Goal: Task Accomplishment & Management: Use online tool/utility

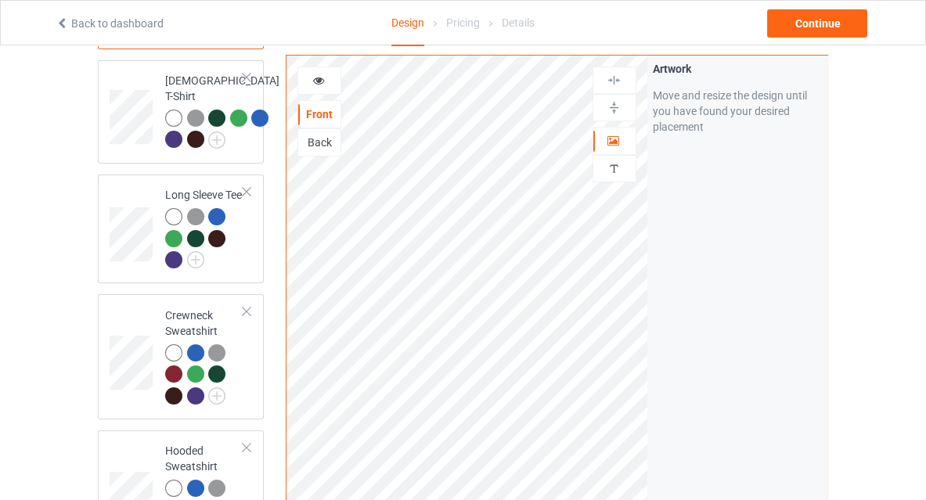
scroll to position [410, 0]
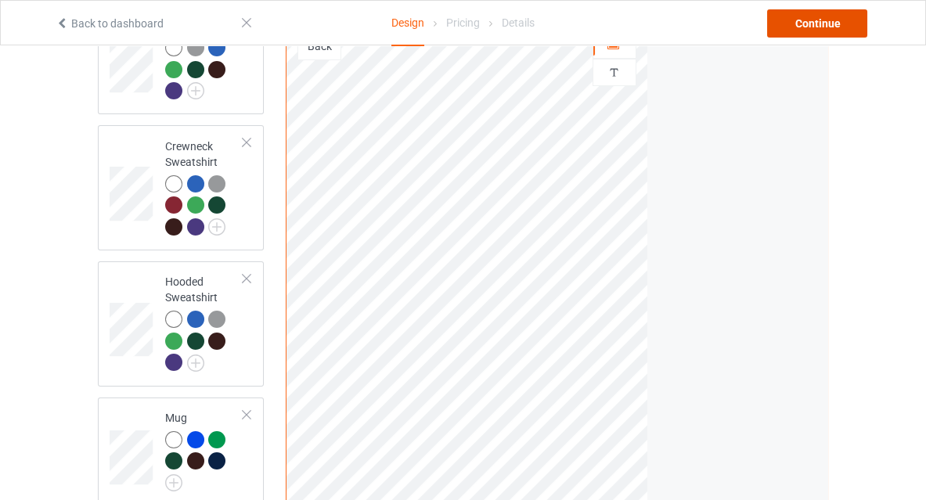
click at [819, 20] on div "Continue" at bounding box center [817, 23] width 100 height 28
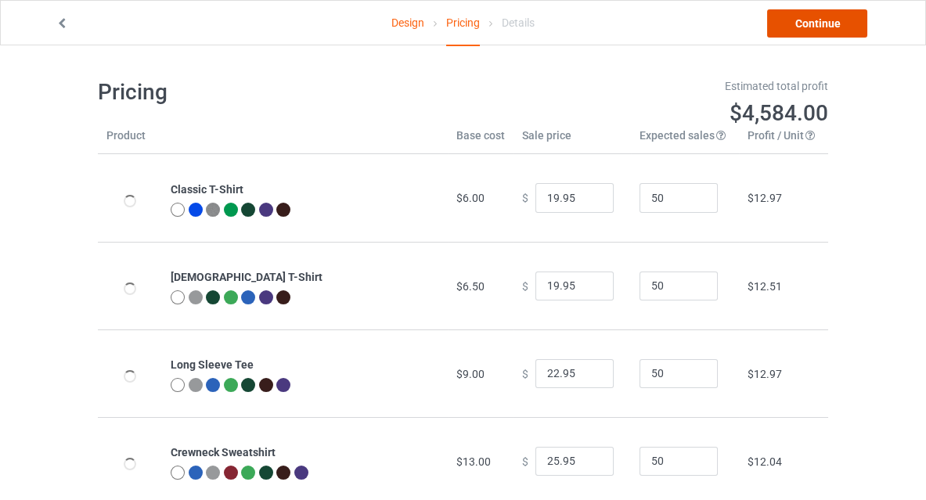
click at [808, 20] on link "Continue" at bounding box center [817, 23] width 100 height 28
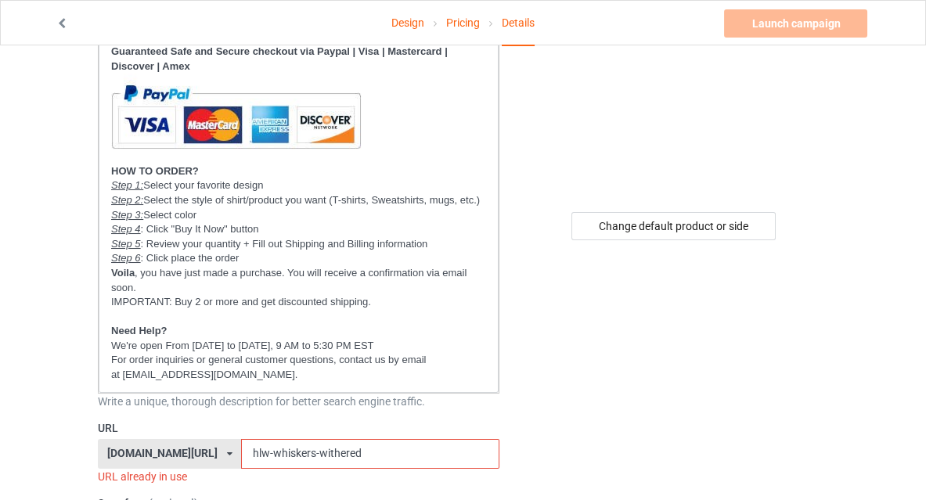
scroll to position [243, 0]
click at [183, 452] on div "[DOMAIN_NAME][URL]" at bounding box center [162, 452] width 110 height 11
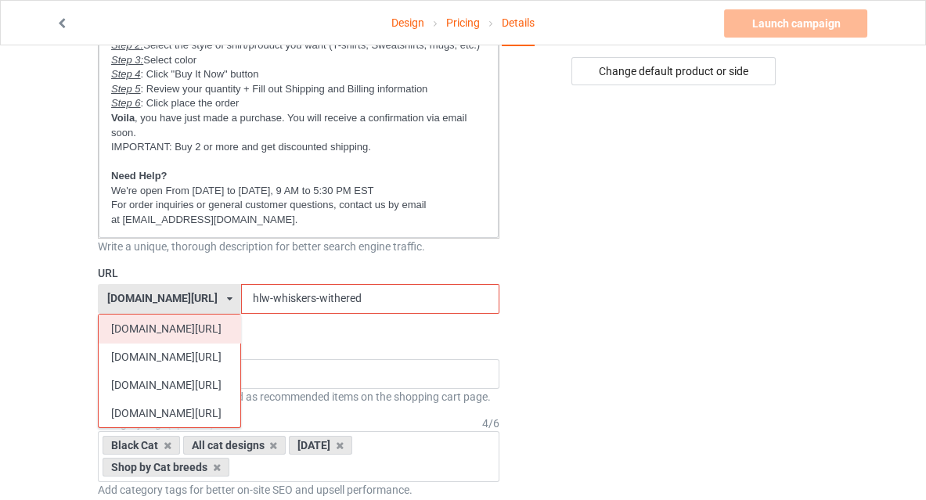
scroll to position [398, 0]
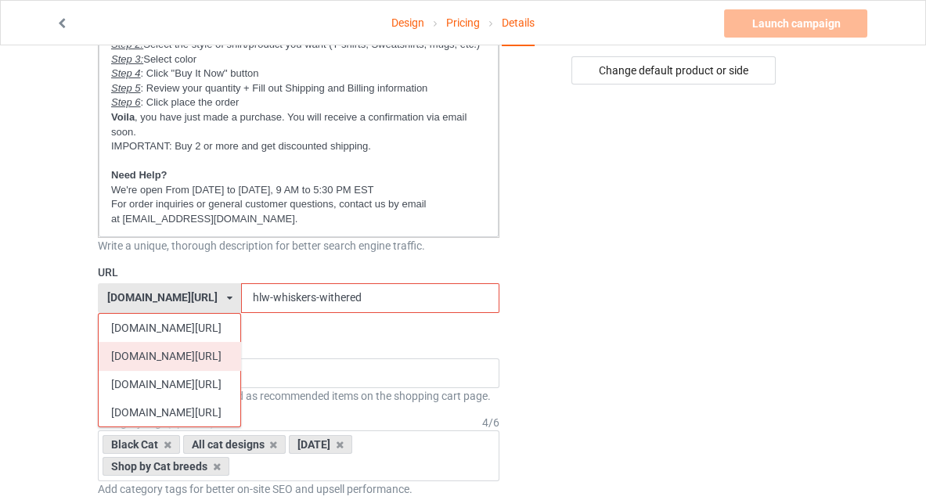
click at [153, 343] on div "[DOMAIN_NAME][URL]" at bounding box center [170, 356] width 142 height 28
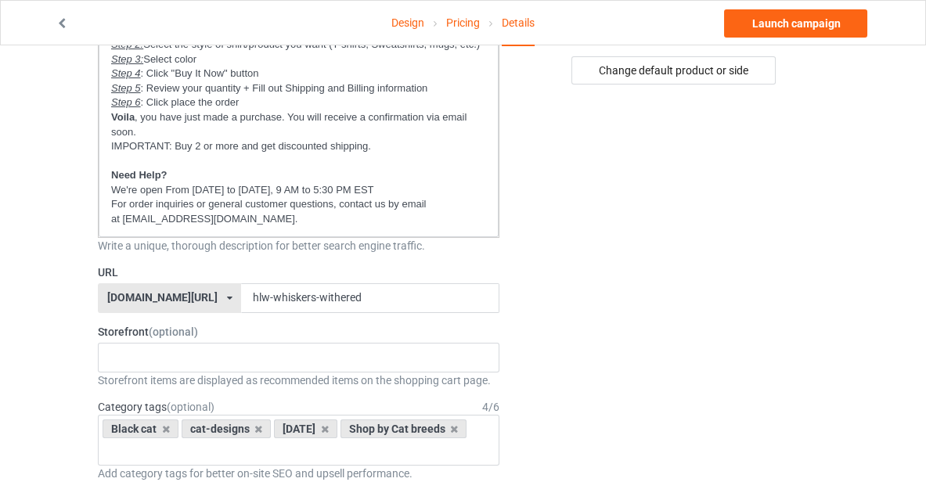
click at [129, 293] on div "[DOMAIN_NAME][URL]" at bounding box center [162, 297] width 110 height 11
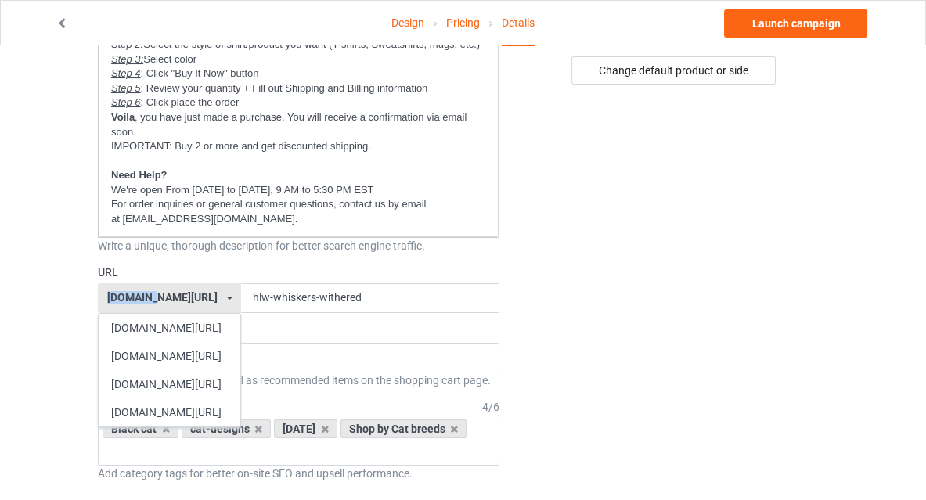
click at [129, 293] on div "[DOMAIN_NAME][URL]" at bounding box center [162, 297] width 110 height 11
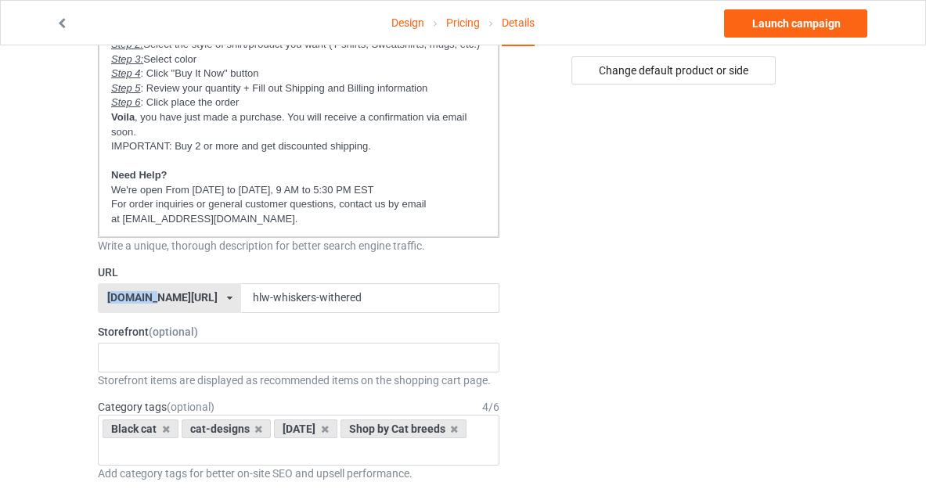
copy div "catsissy"
click at [207, 212] on p "For order inquiries or general customer questions, contact us by email at [EMAI…" at bounding box center [298, 211] width 375 height 29
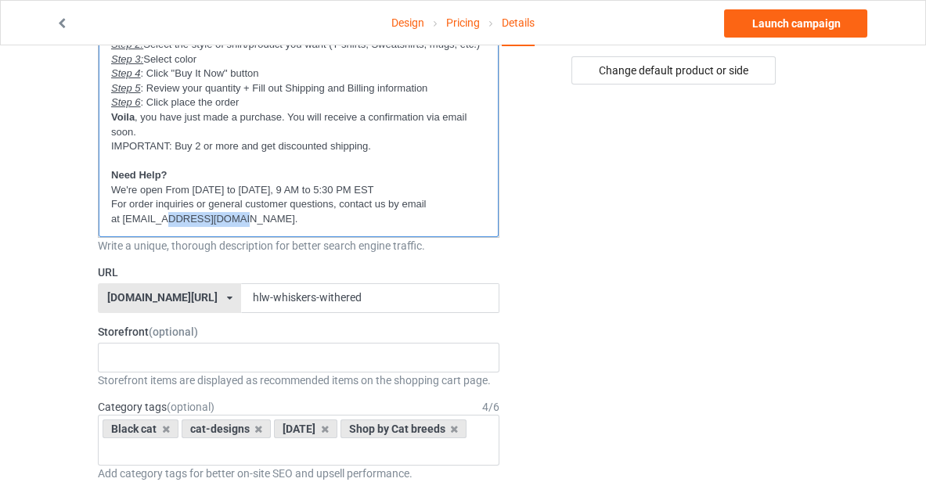
click at [207, 212] on p "For order inquiries or general customer questions, contact us by email at [EMAI…" at bounding box center [298, 211] width 375 height 29
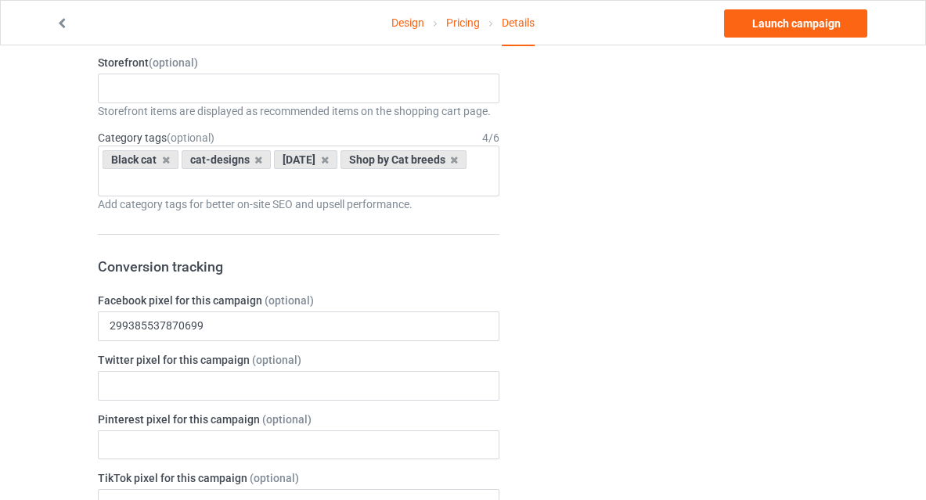
scroll to position [667, 0]
click at [239, 88] on div "New arrivals Cat Mom collection Purrfect cat collection Meowy Christmas 6821f5b…" at bounding box center [298, 88] width 401 height 30
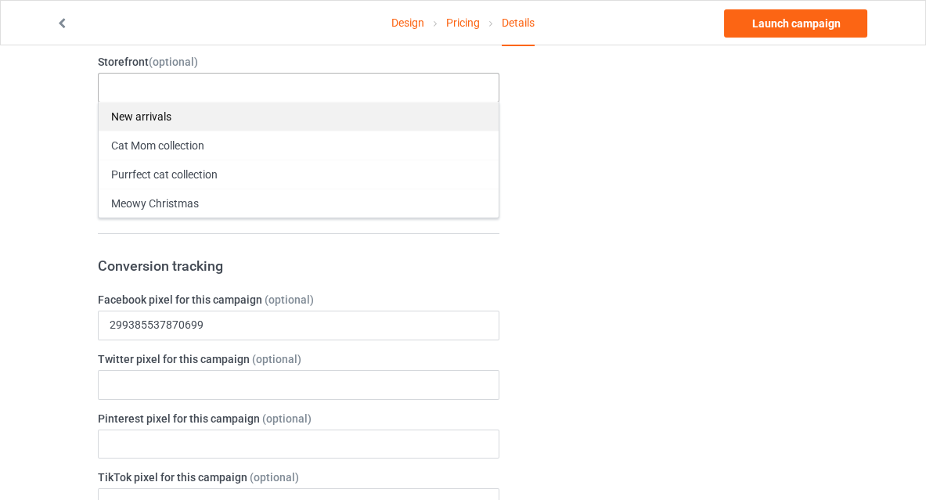
click at [229, 111] on div "New arrivals" at bounding box center [299, 116] width 400 height 29
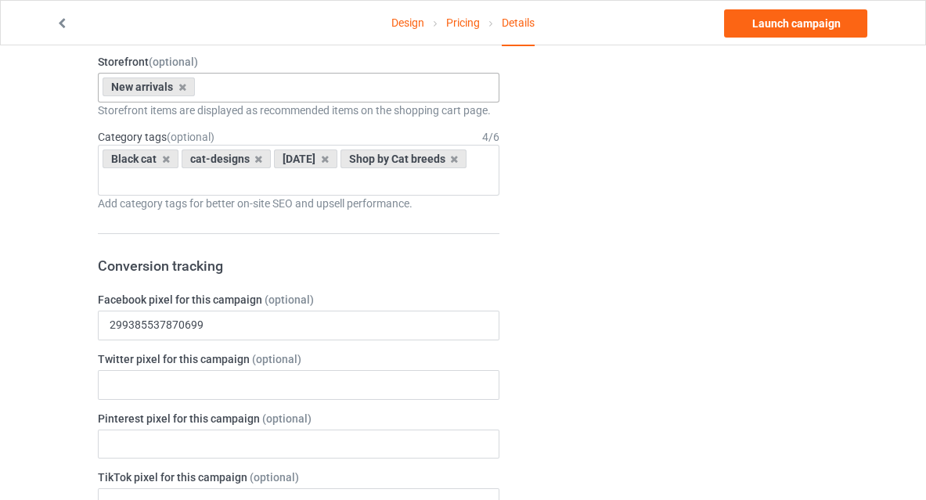
click at [576, 167] on div "Change default product or side" at bounding box center [674, 392] width 329 height 1984
click at [386, 167] on div "Black cat cat-designs [DATE] Shop by Cat breeds Age > [DEMOGRAPHIC_DATA] > 1 Ag…" at bounding box center [298, 171] width 401 height 52
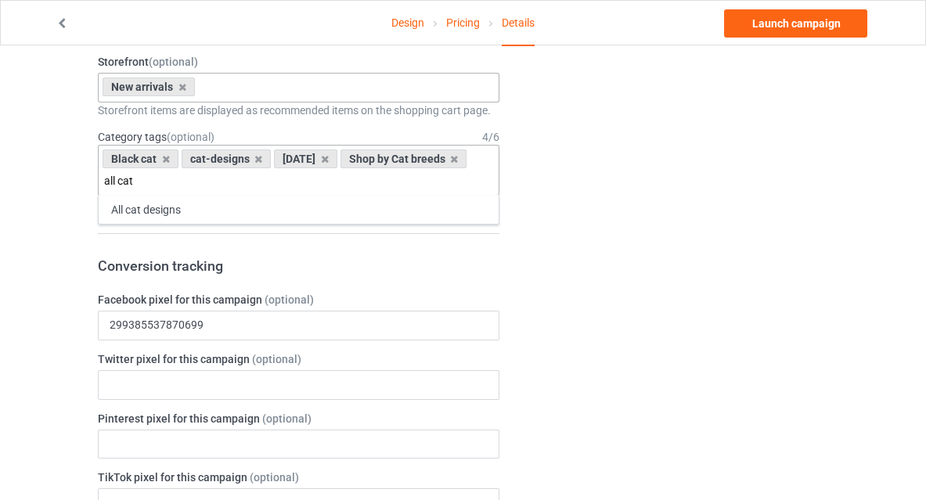
type input "all cat"
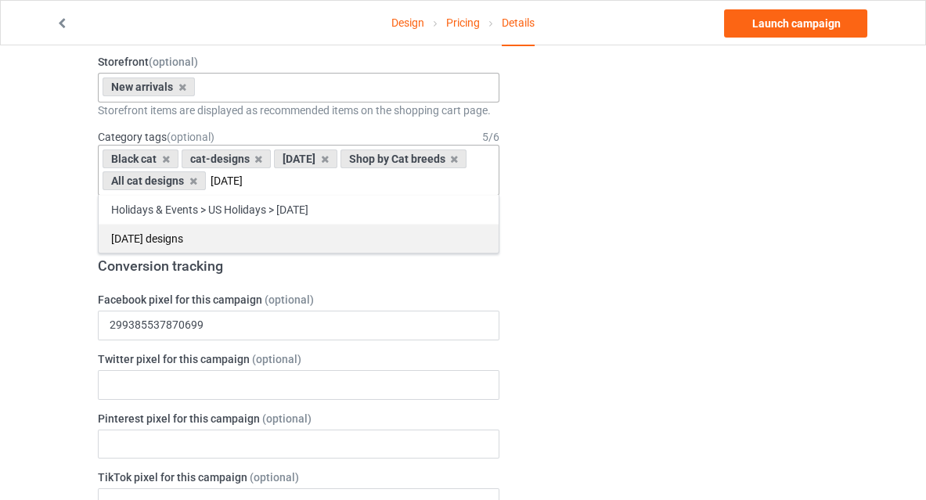
type input "[DATE]"
click at [349, 237] on div "[DATE] designs" at bounding box center [299, 238] width 400 height 29
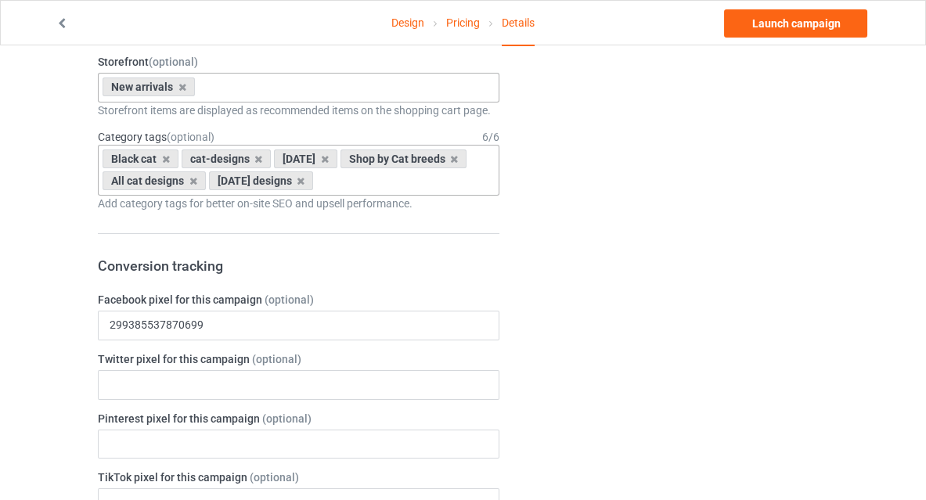
click at [582, 203] on div "Change default product or side" at bounding box center [674, 392] width 329 height 1984
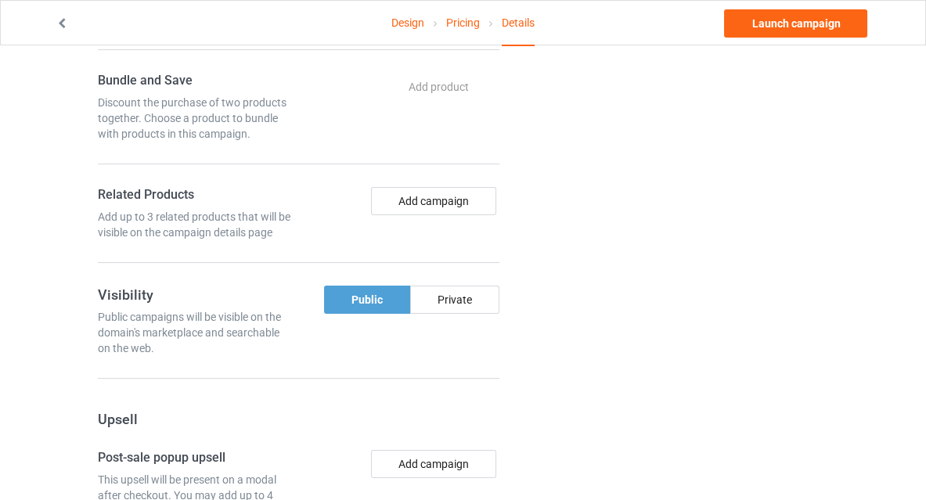
scroll to position [1159, 0]
click at [796, 19] on link "Launch campaign" at bounding box center [795, 23] width 143 height 28
